Goal: Task Accomplishment & Management: Complete application form

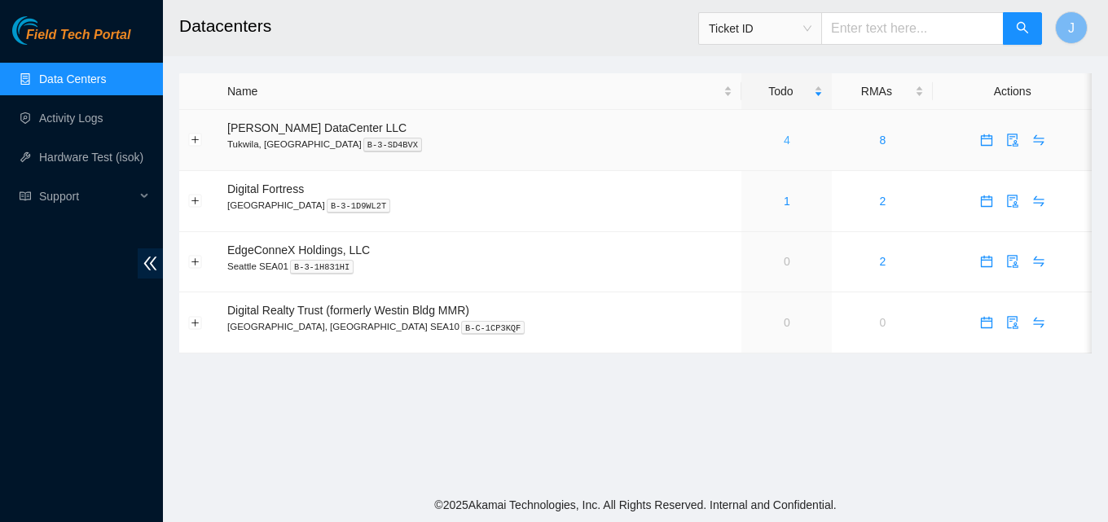
click at [784, 141] on link "4" at bounding box center [787, 140] width 7 height 13
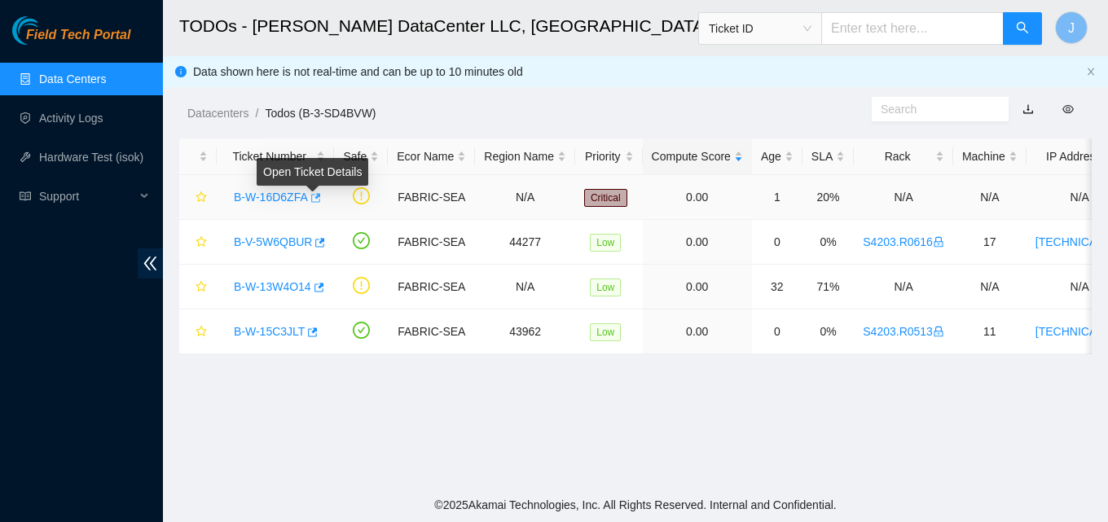
click at [317, 203] on icon "button" at bounding box center [314, 197] width 11 height 11
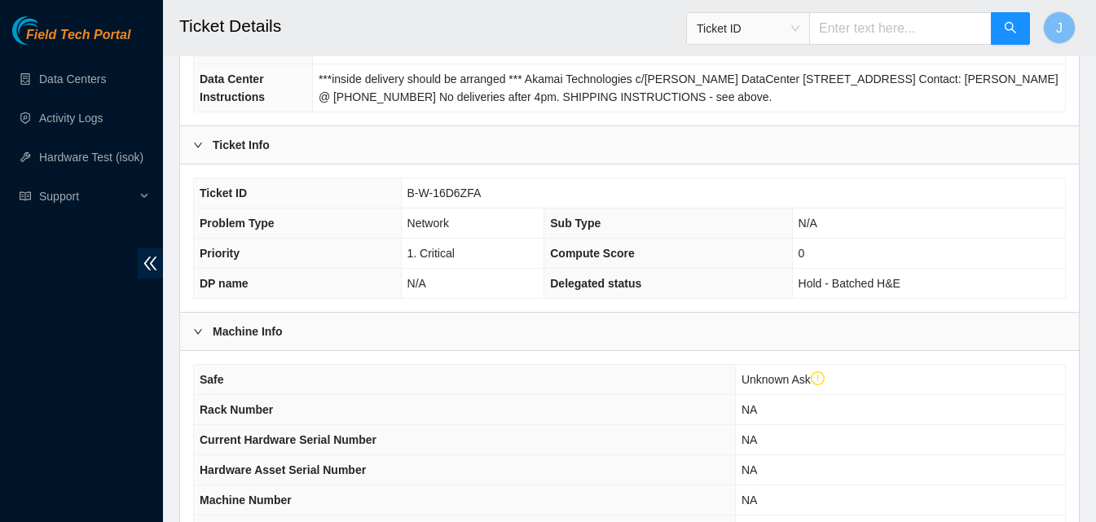
scroll to position [489, 0]
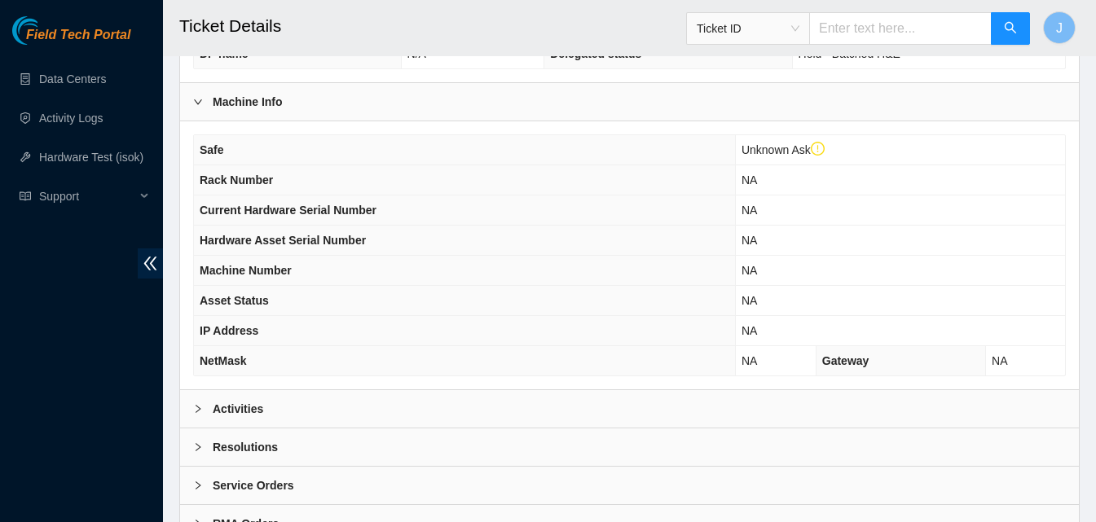
drag, startPoint x: 373, startPoint y: 385, endPoint x: 378, endPoint y: 395, distance: 10.9
click at [373, 386] on div "Safe Unknown Ask Rack Number NA Current Hardware Serial Number NA Hardware Asse…" at bounding box center [629, 255] width 898 height 268
click at [380, 408] on div "Activities" at bounding box center [629, 408] width 898 height 37
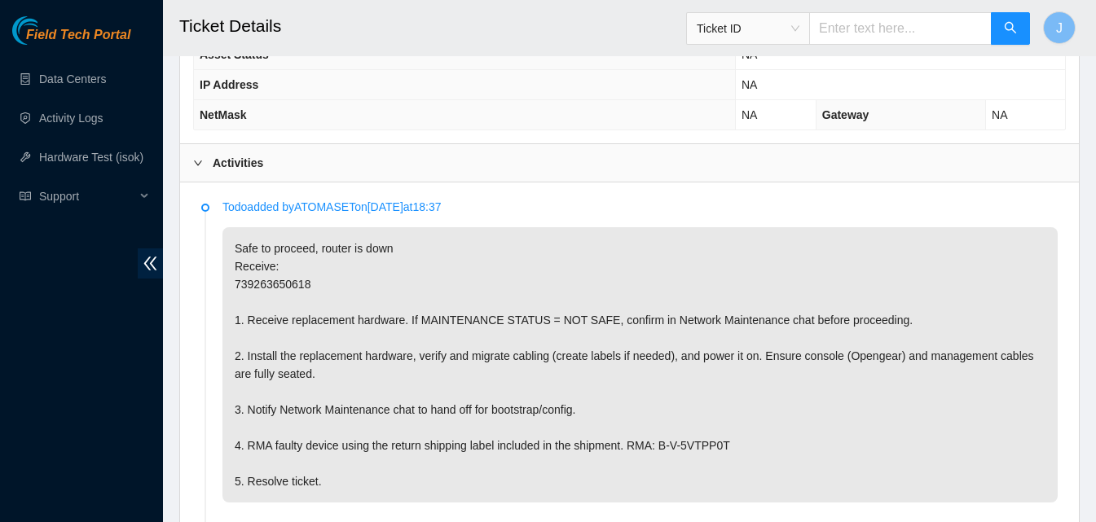
scroll to position [733, 0]
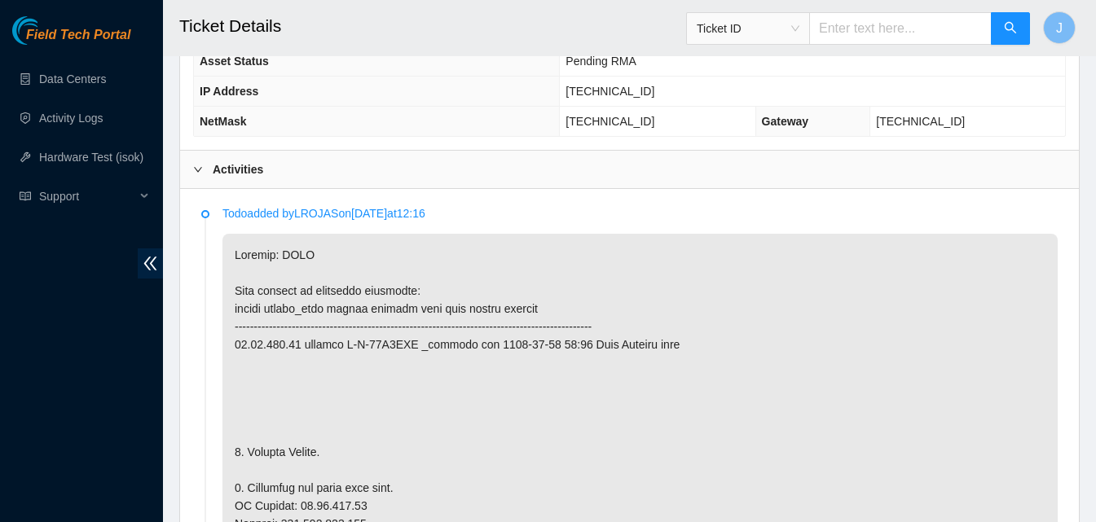
scroll to position [896, 0]
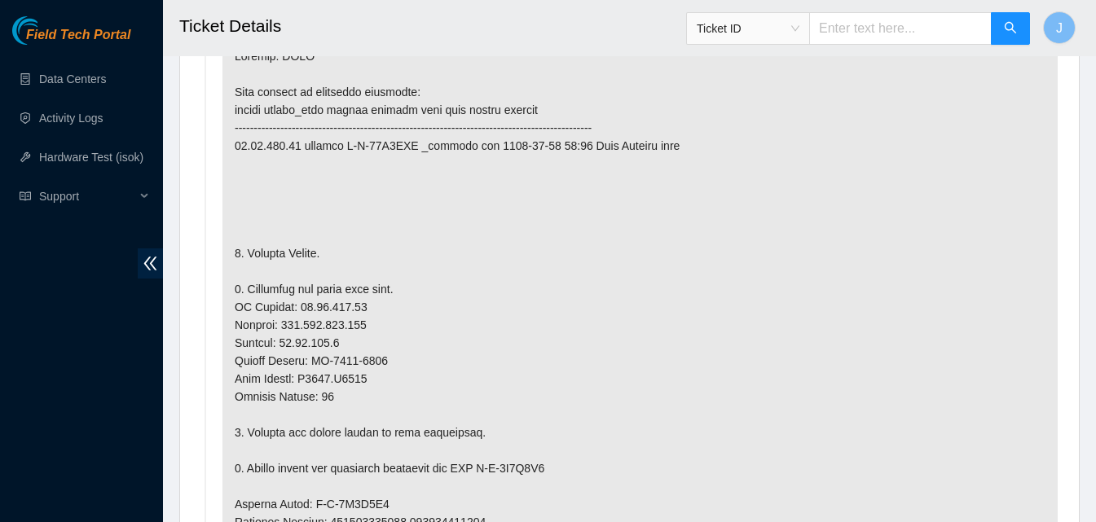
click at [419, 391] on p at bounding box center [639, 513] width 835 height 956
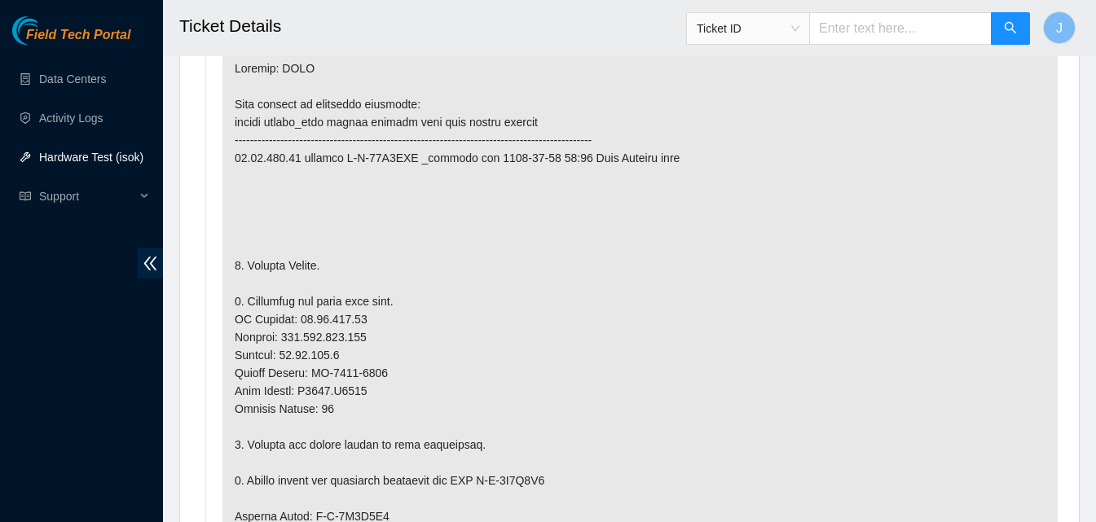
scroll to position [889, 0]
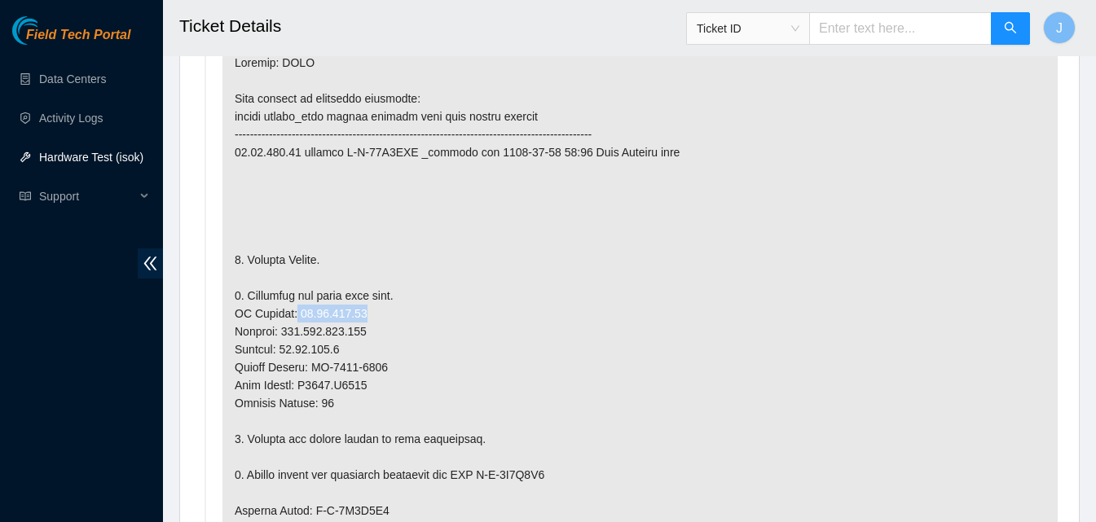
drag, startPoint x: 415, startPoint y: 316, endPoint x: 290, endPoint y: 318, distance: 124.7
click at [290, 318] on p at bounding box center [639, 520] width 835 height 956
copy p "23.53.121.14"
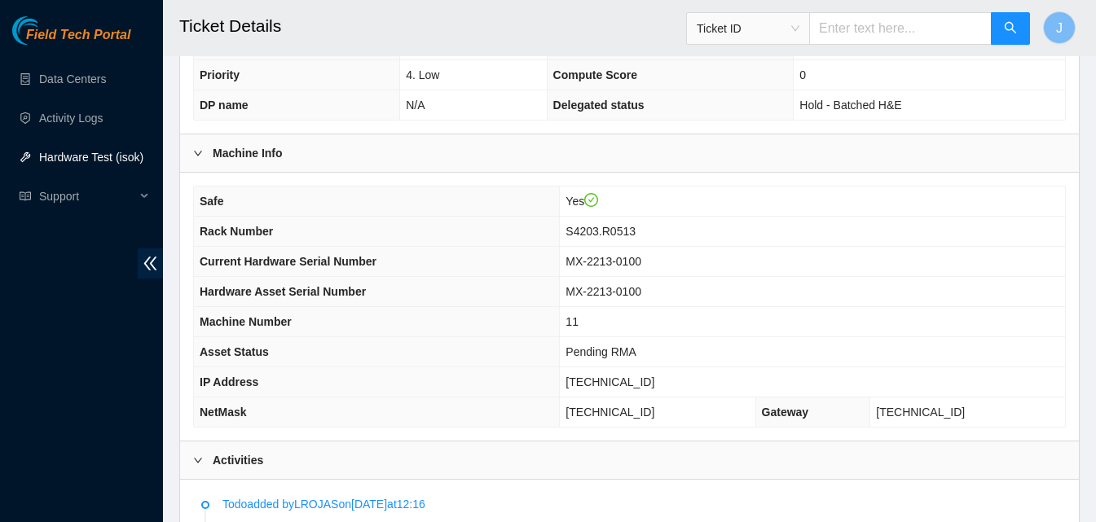
click at [742, 450] on div "Activities" at bounding box center [629, 459] width 898 height 37
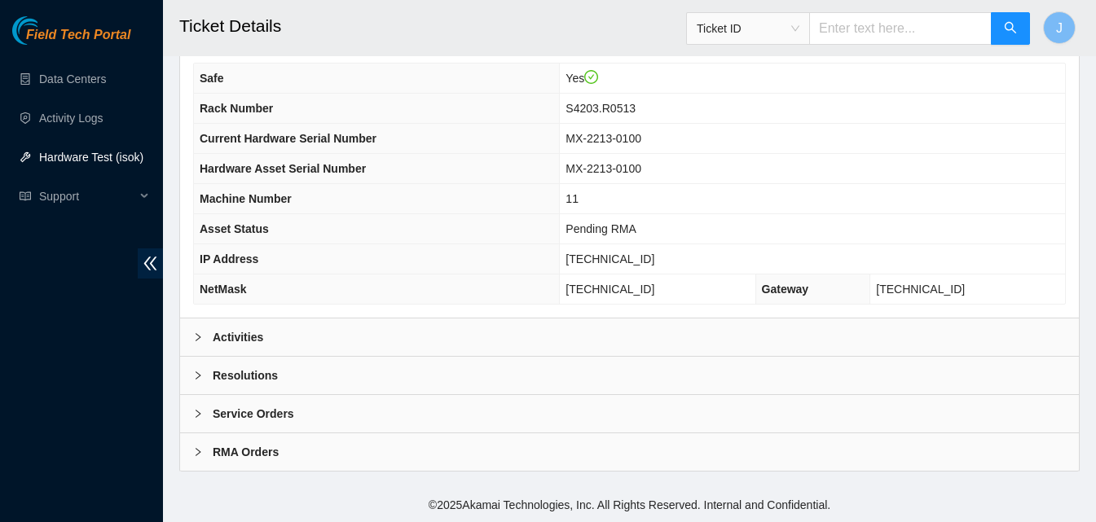
click at [603, 316] on div "Safe Yes Rack Number S4203.R0513 Current Hardware Serial Number MX-2213-0100 Ha…" at bounding box center [629, 184] width 898 height 268
drag, startPoint x: 601, startPoint y: 323, endPoint x: 603, endPoint y: 332, distance: 8.3
click at [603, 332] on div "Activities" at bounding box center [629, 336] width 898 height 37
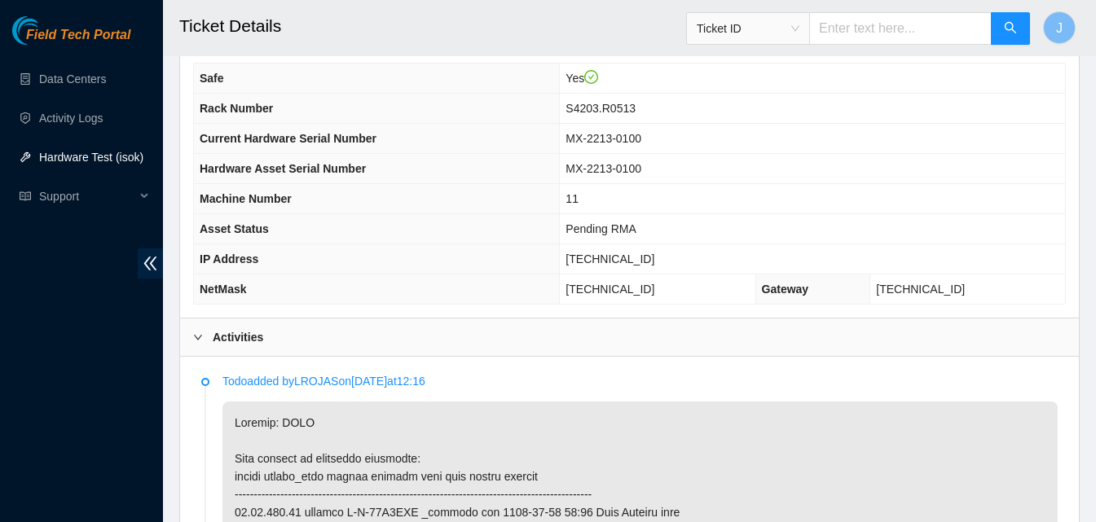
scroll to position [986, 0]
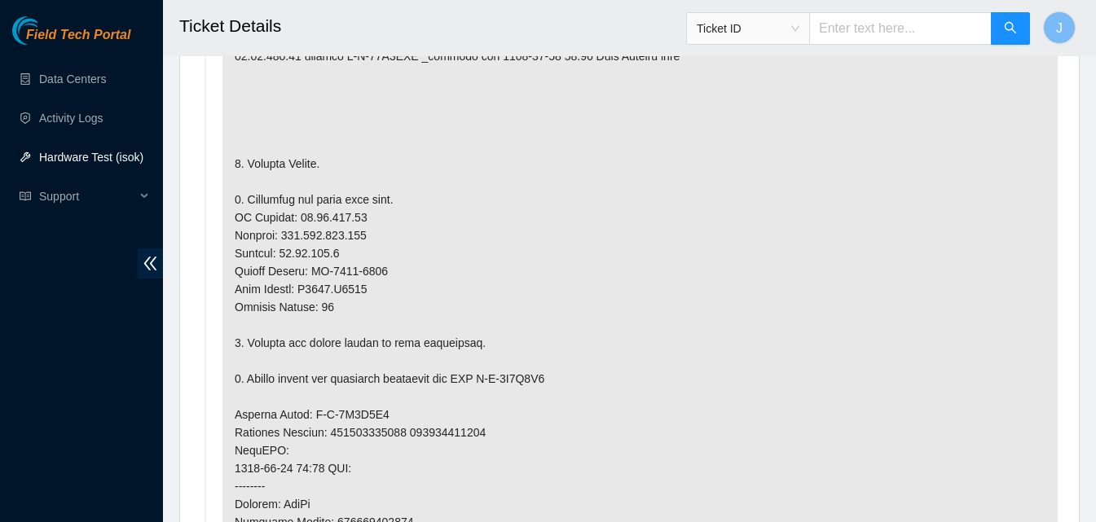
click at [436, 430] on p at bounding box center [639, 423] width 835 height 956
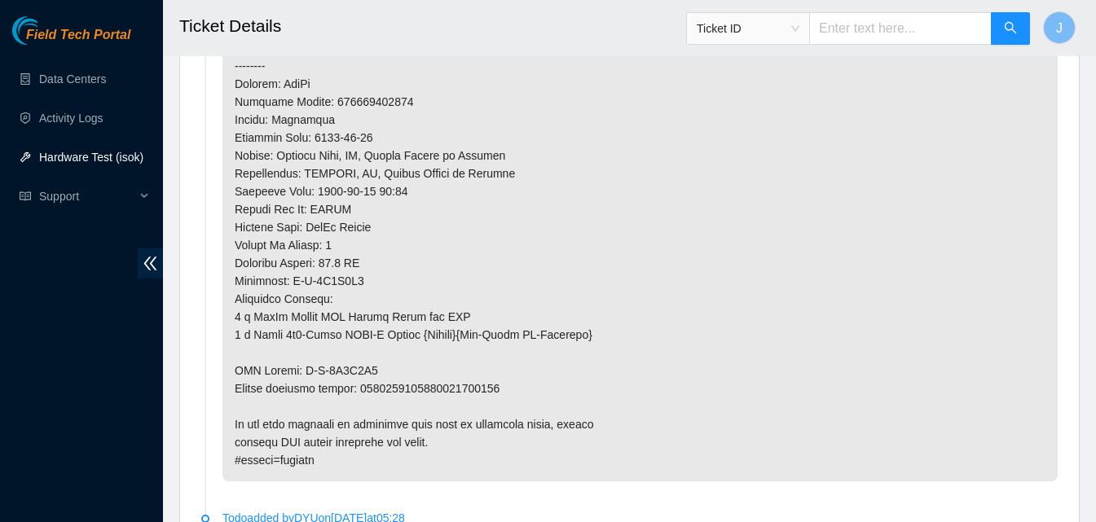
scroll to position [1443, 0]
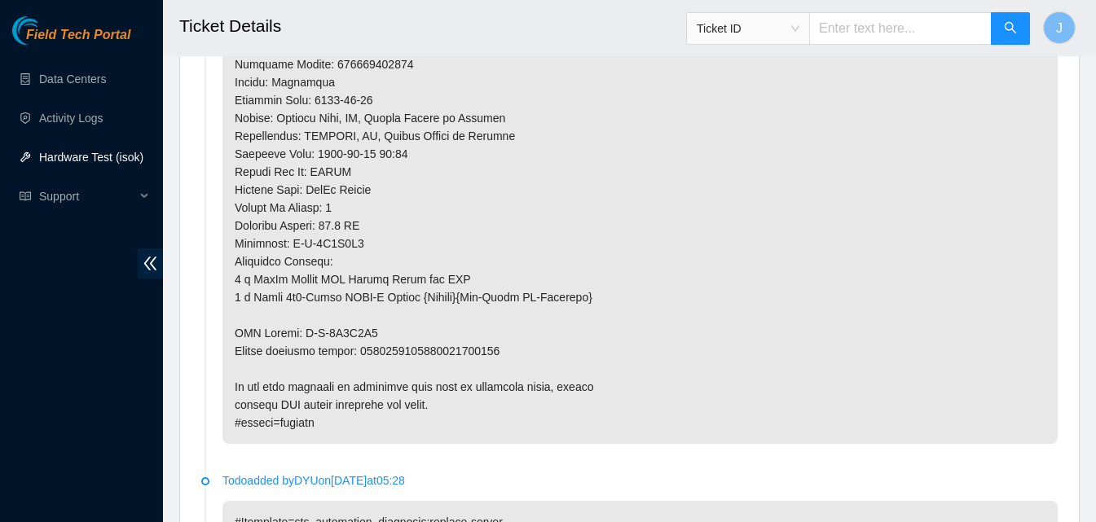
copy p "9612018969028700239036"
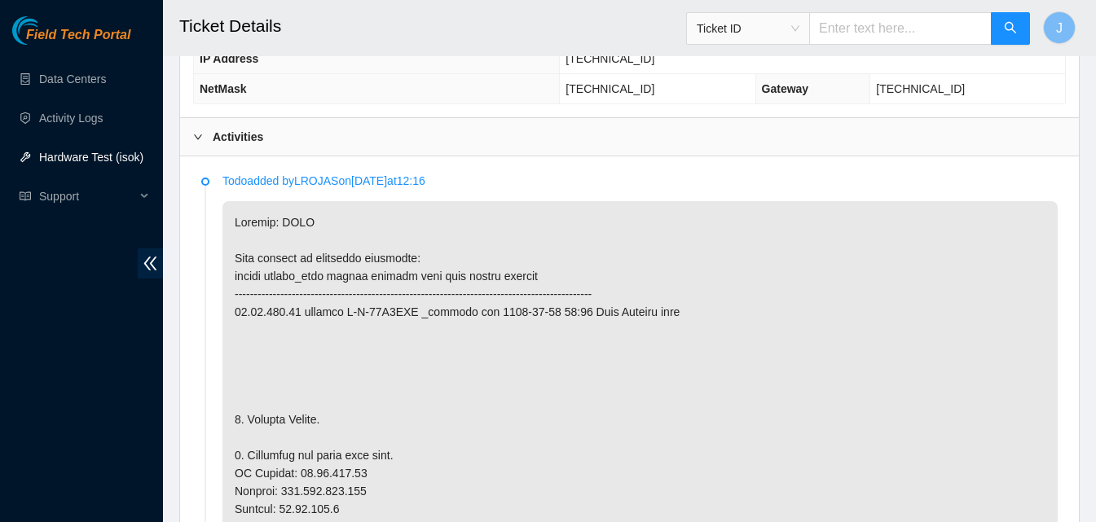
scroll to position [718, 0]
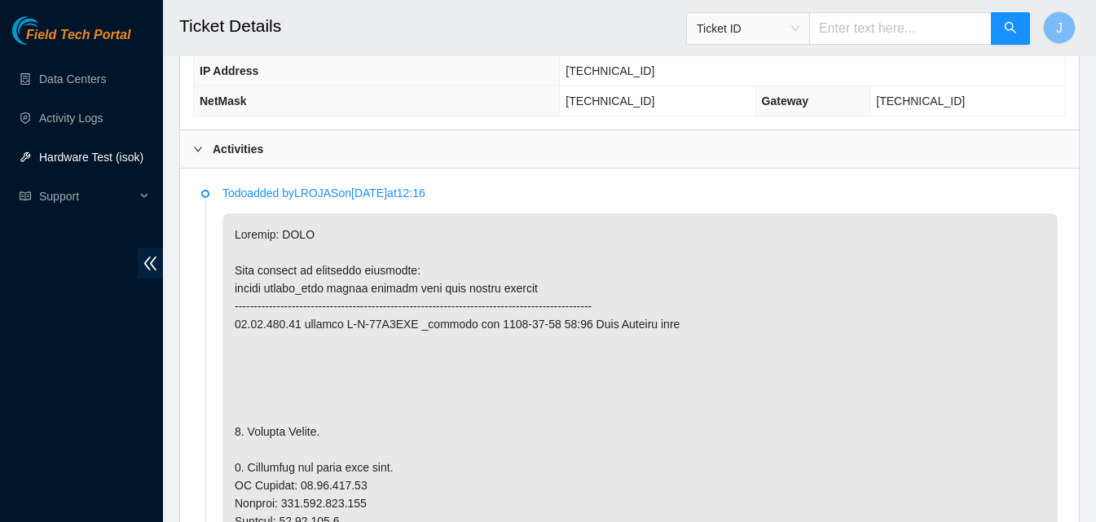
click at [619, 138] on div "Activities" at bounding box center [629, 148] width 898 height 37
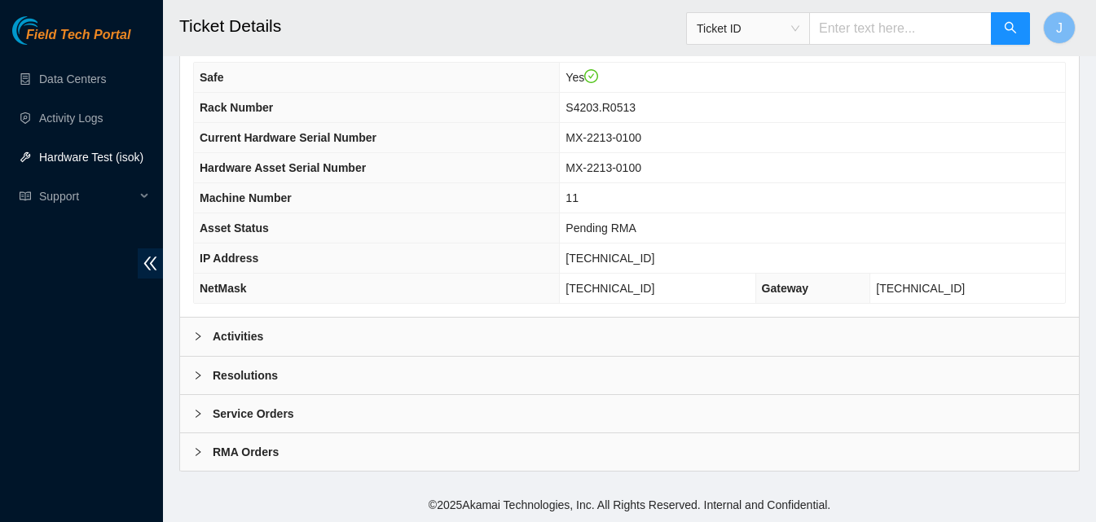
scroll to position [529, 0]
click at [578, 370] on div "Resolutions" at bounding box center [629, 375] width 898 height 37
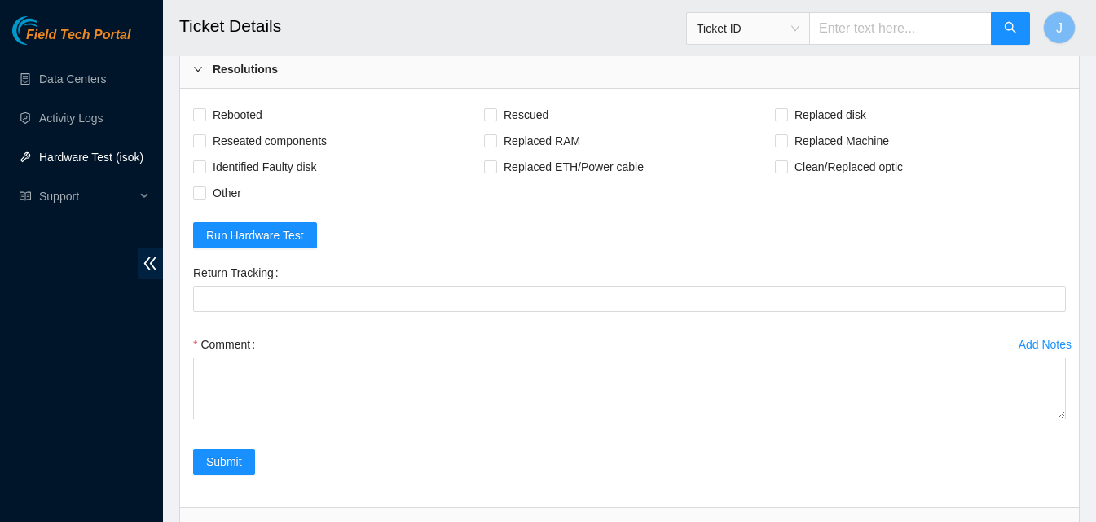
scroll to position [892, 0]
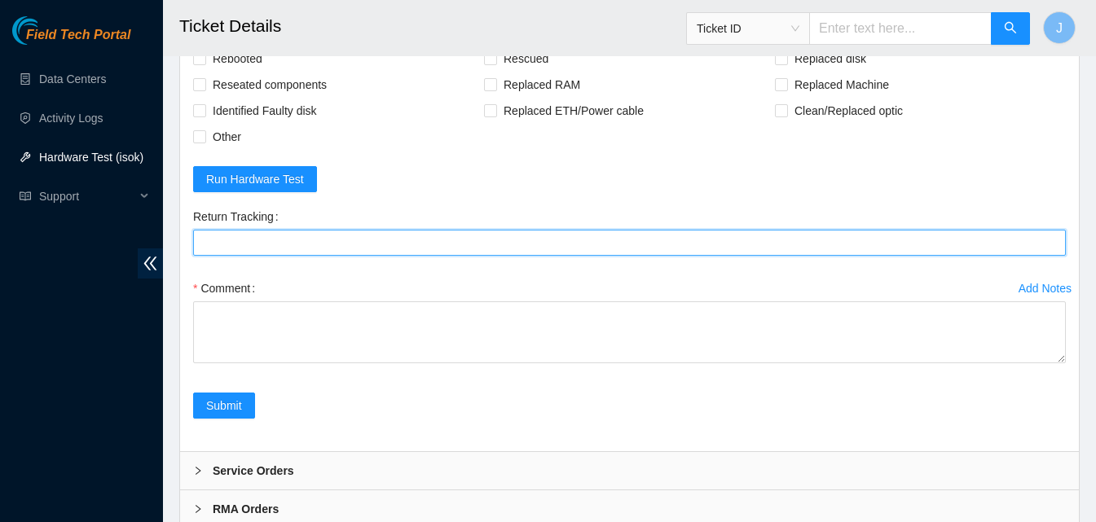
click at [471, 241] on Tracking "Return Tracking" at bounding box center [629, 243] width 872 height 26
paste Tracking "9612018969028700239036"
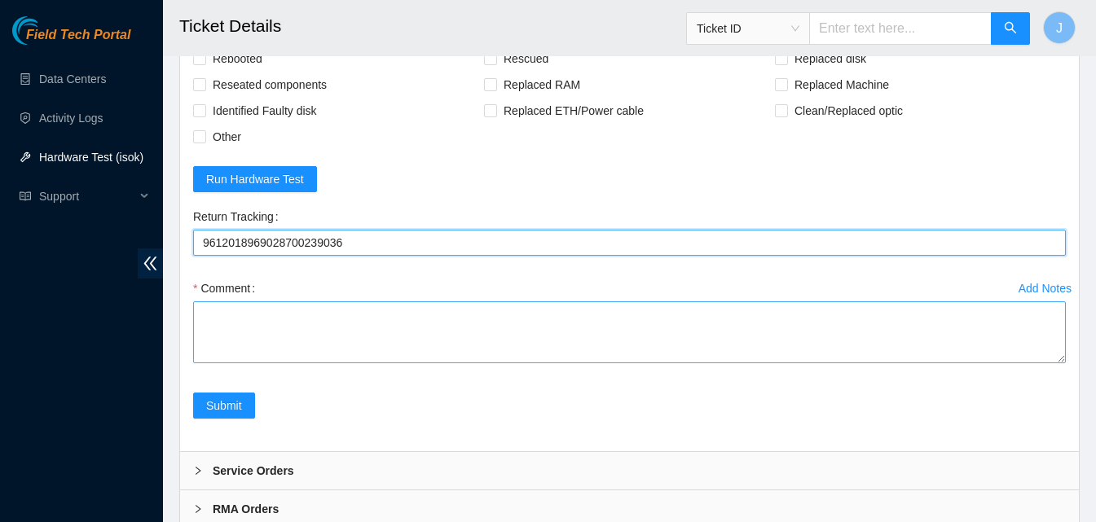
type Tracking "9612018969028700239036"
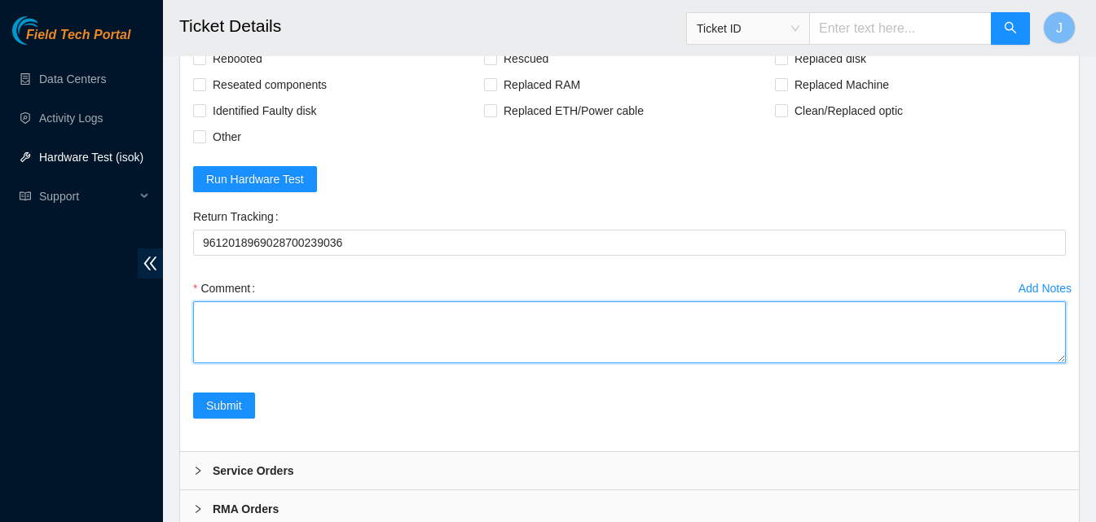
click at [477, 323] on textarea "Comment" at bounding box center [629, 332] width 872 height 62
type textarea "replaced server checked with ISOK passed"
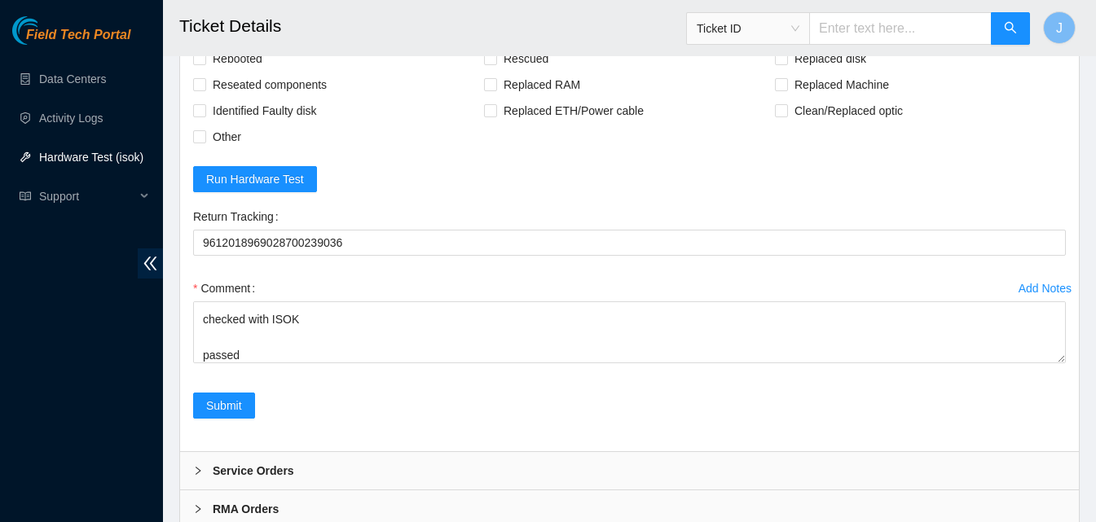
click at [237, 391] on div "Add Notes Comment replaced server checked with ISOK passed" at bounding box center [629, 333] width 885 height 117
click at [232, 402] on span "Submit" at bounding box center [224, 406] width 36 height 18
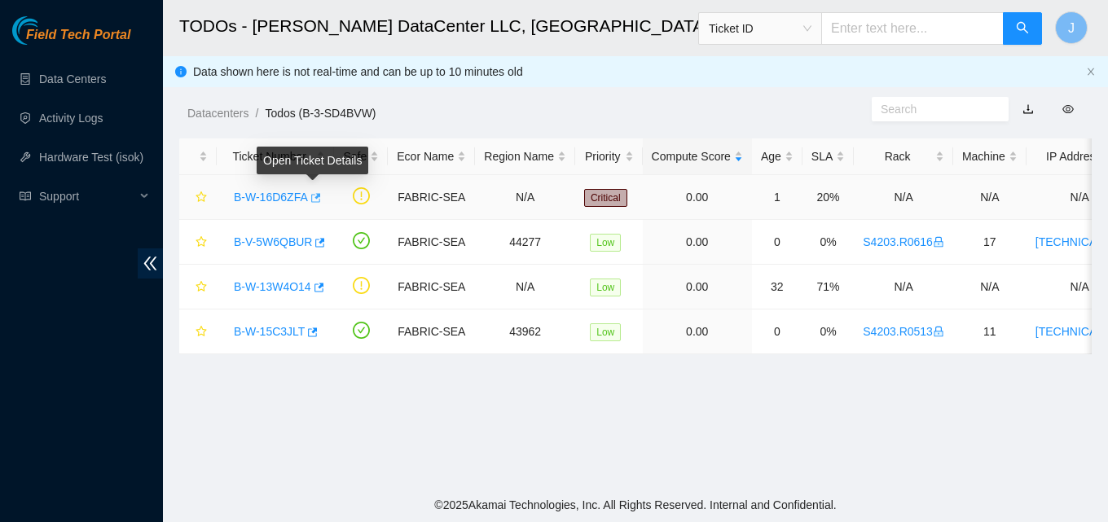
click at [312, 202] on icon "button" at bounding box center [316, 197] width 10 height 9
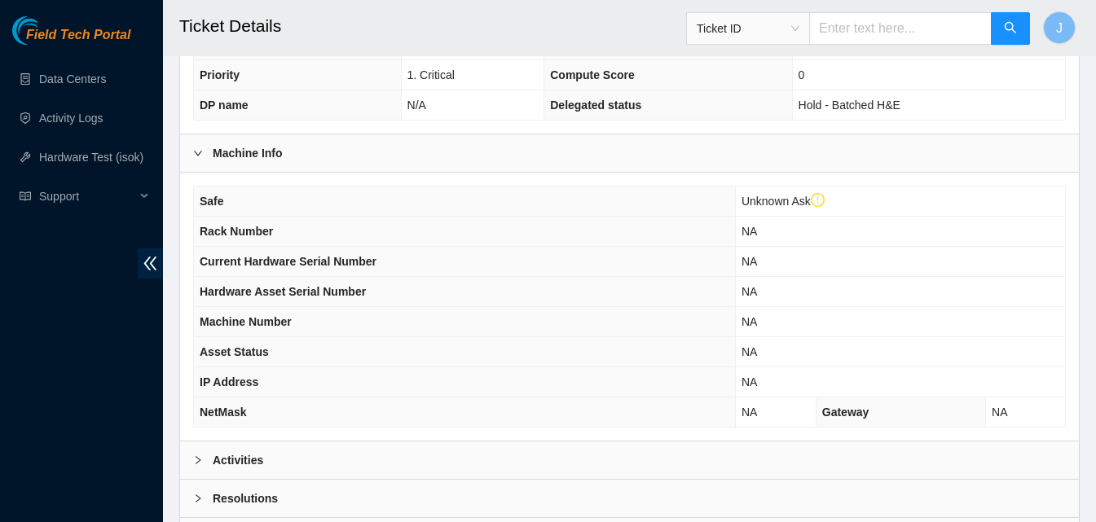
scroll to position [560, 0]
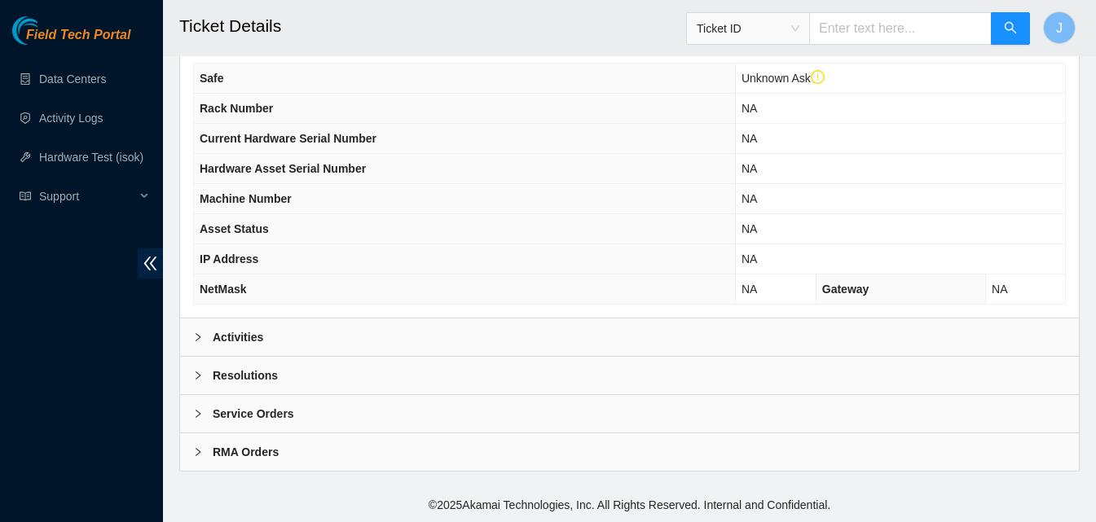
click at [421, 340] on div "Activities" at bounding box center [629, 336] width 898 height 37
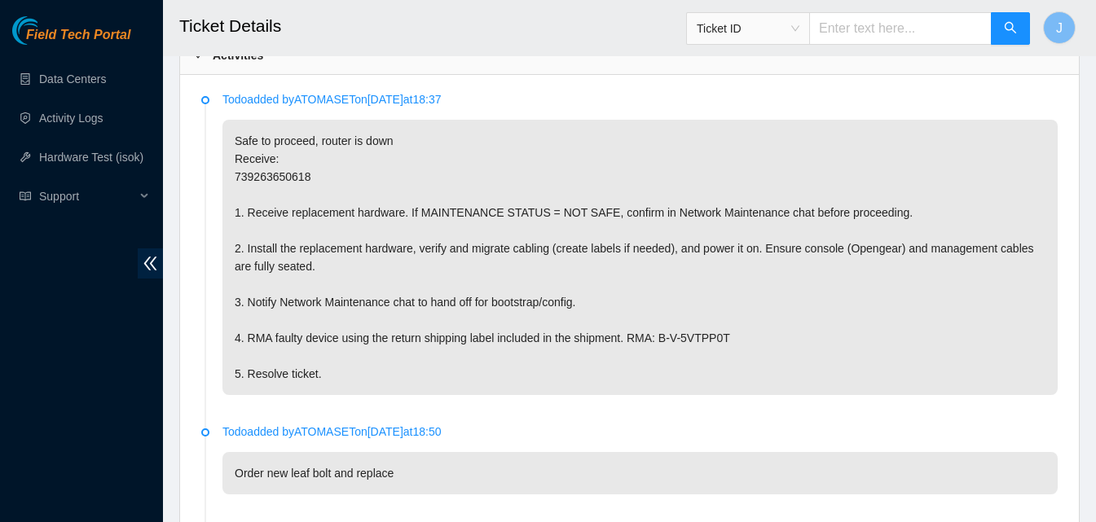
scroll to position [829, 0]
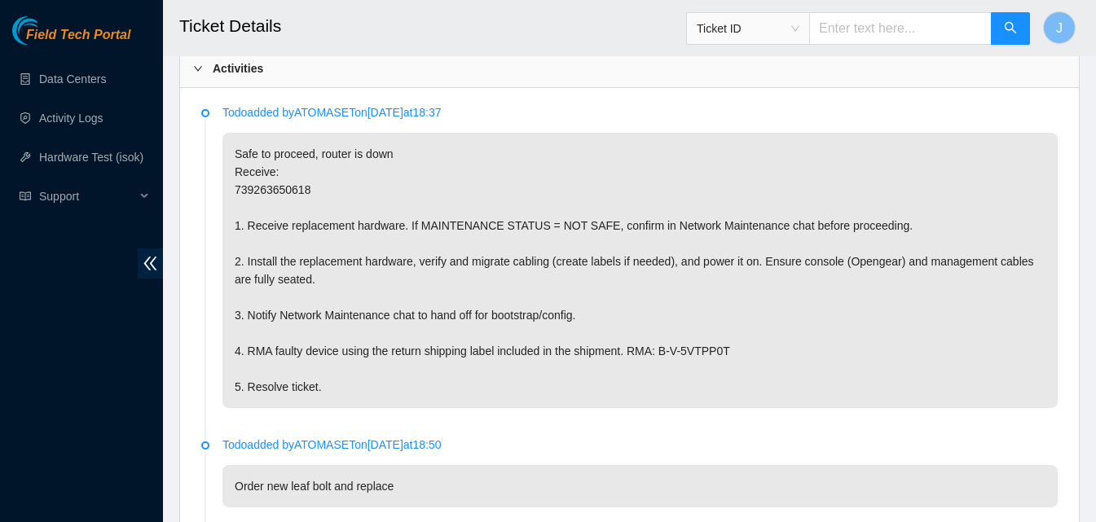
click at [239, 186] on p "Safe to proceed, router is down Receive: 739263650618 1. Receive replacement ha…" at bounding box center [639, 270] width 835 height 275
copy p "739263650618"
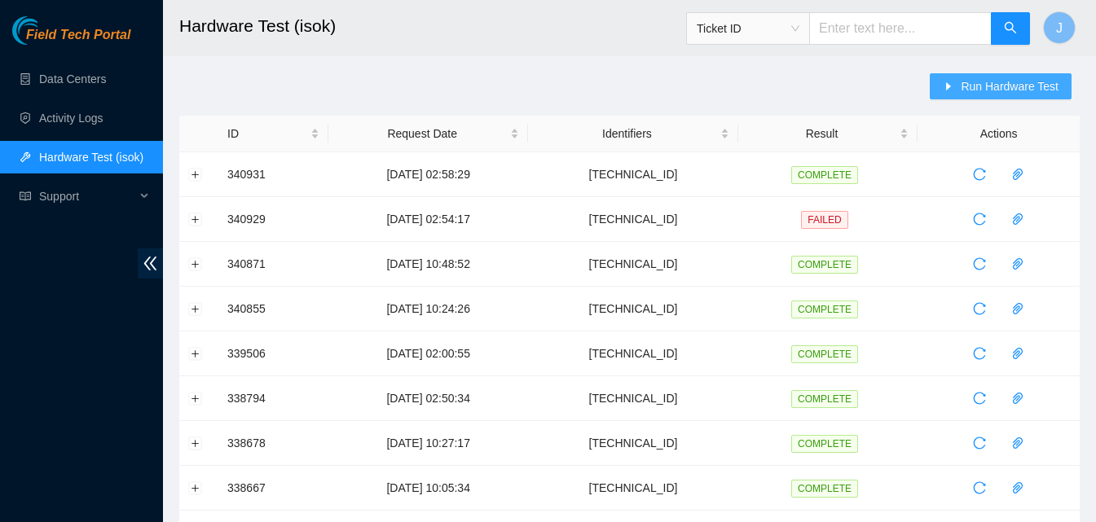
click at [982, 90] on span "Run Hardware Test" at bounding box center [1009, 86] width 98 height 18
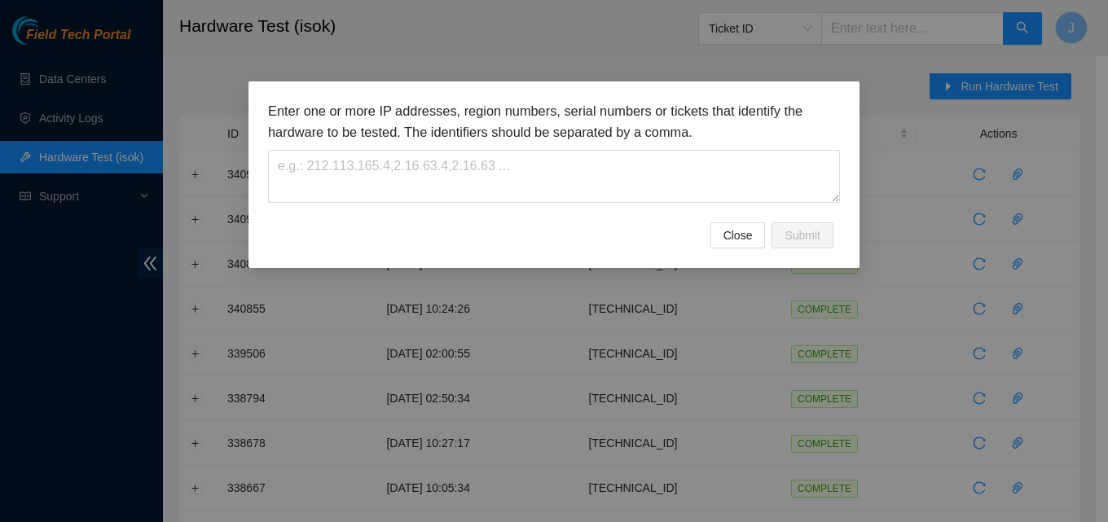
click at [601, 225] on div "Close Submit" at bounding box center [554, 235] width 572 height 26
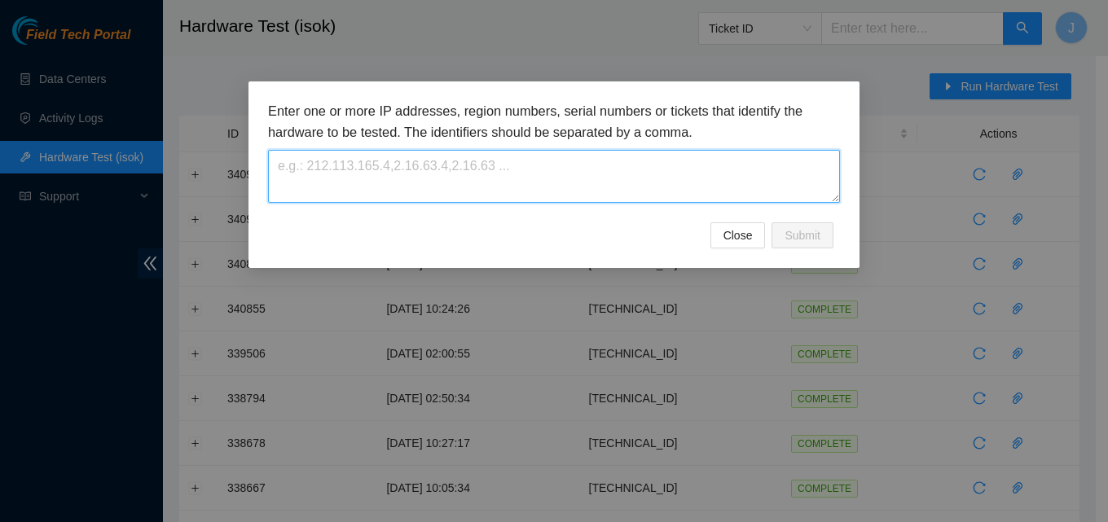
click at [559, 174] on textarea at bounding box center [554, 176] width 572 height 53
paste textarea "23.53.121.14"
type textarea "23.53.121.14"
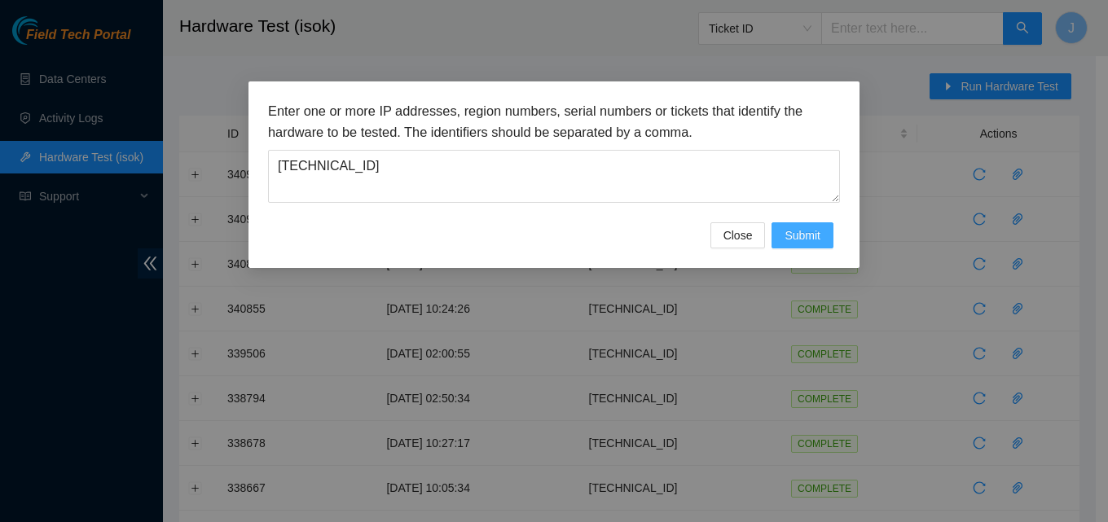
drag, startPoint x: 810, startPoint y: 242, endPoint x: 821, endPoint y: 245, distance: 11.9
click at [821, 245] on button "Submit" at bounding box center [802, 235] width 62 height 26
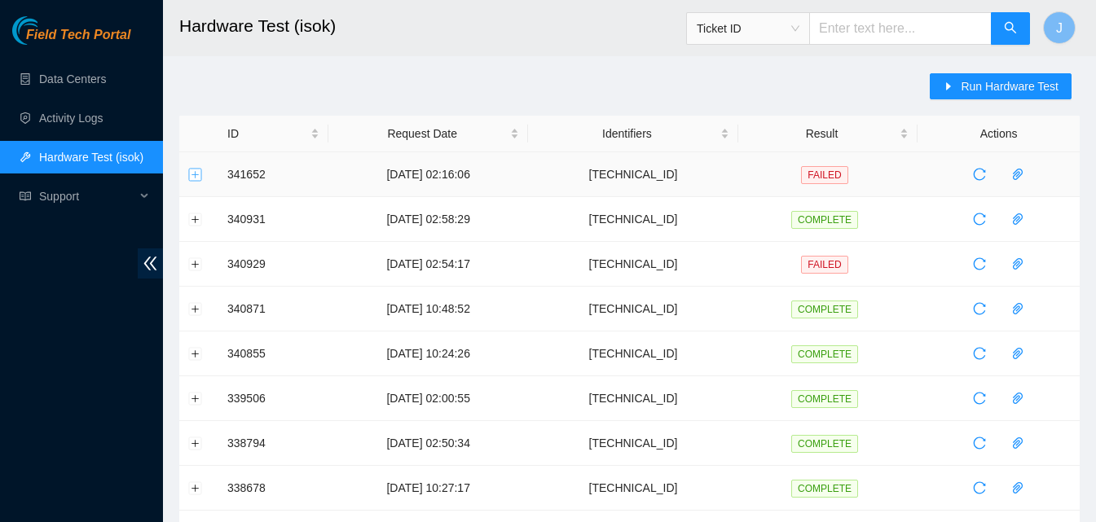
click at [195, 180] on button "Expand row" at bounding box center [195, 174] width 13 height 13
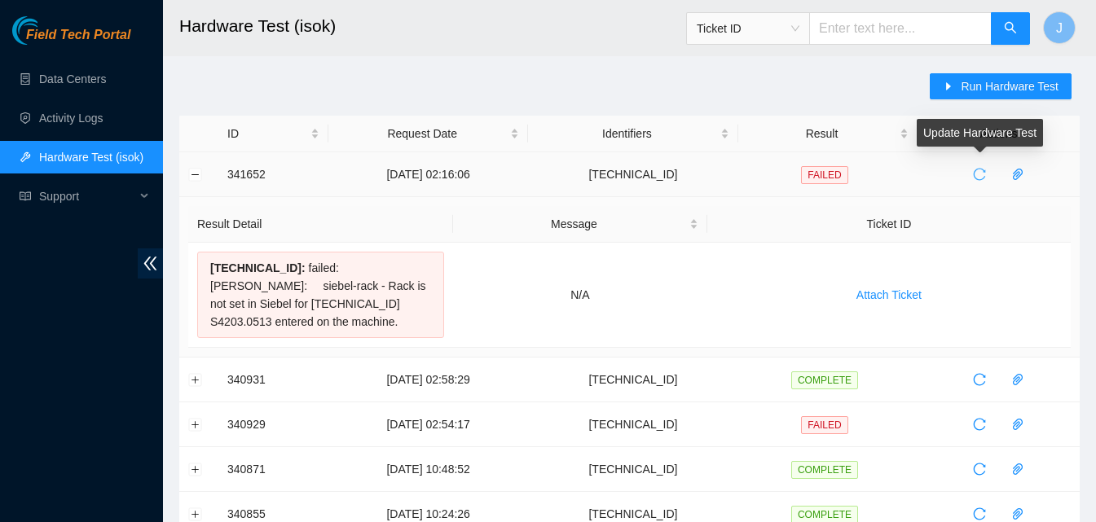
click at [979, 170] on icon "reload" at bounding box center [979, 174] width 13 height 13
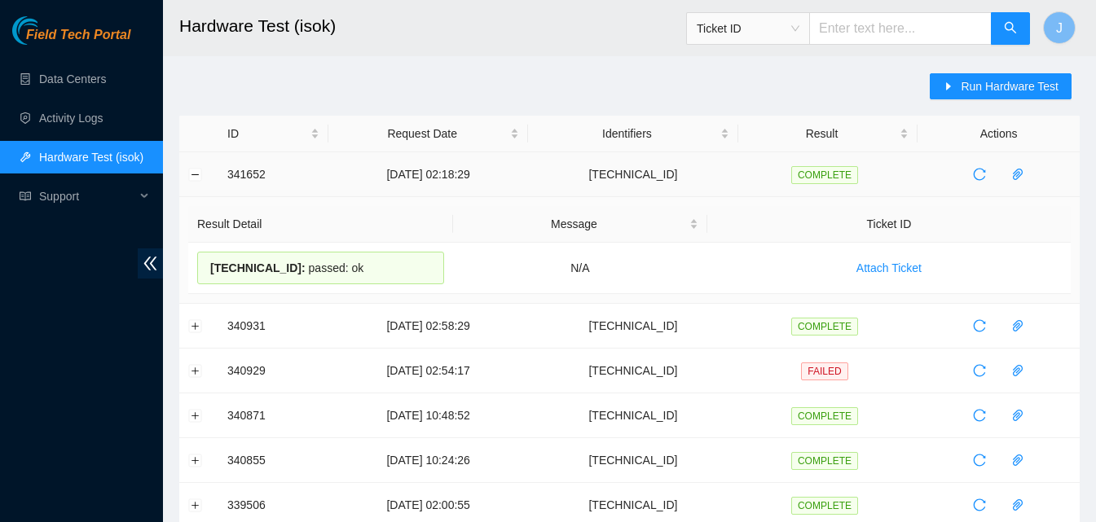
click at [193, 184] on td at bounding box center [198, 174] width 39 height 45
click at [197, 174] on button "Collapse row" at bounding box center [195, 174] width 13 height 13
